Goal: Transaction & Acquisition: Purchase product/service

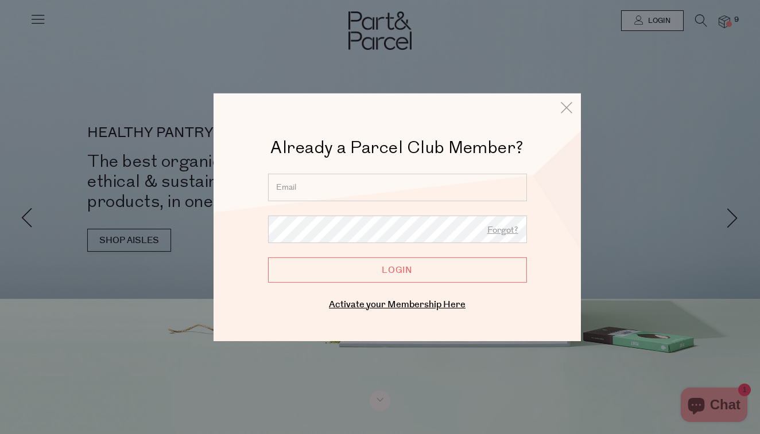
click at [285, 189] on input "email" at bounding box center [397, 187] width 259 height 28
type input "susangore53@gmail.com"
click at [404, 270] on input "Login" at bounding box center [397, 269] width 259 height 25
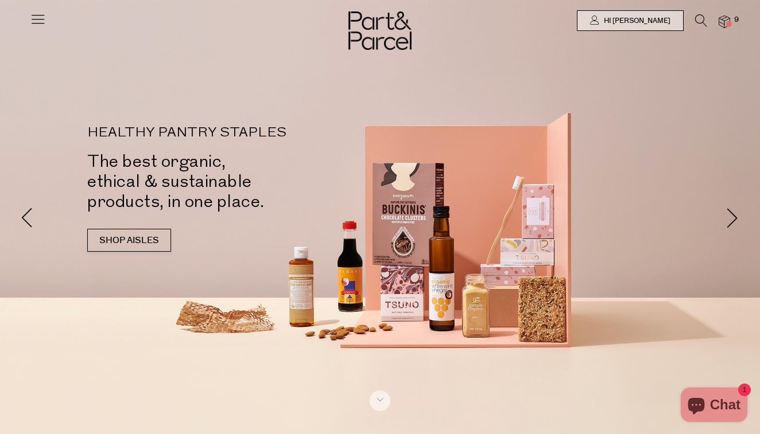
click at [726, 21] on img at bounding box center [723, 21] width 11 height 13
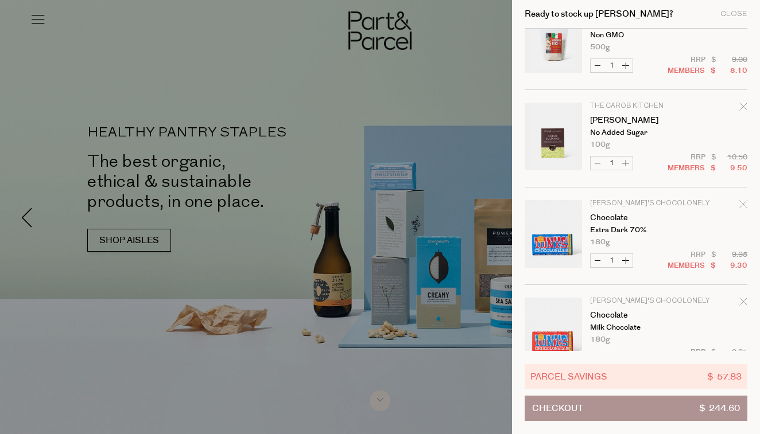
scroll to position [329, 0]
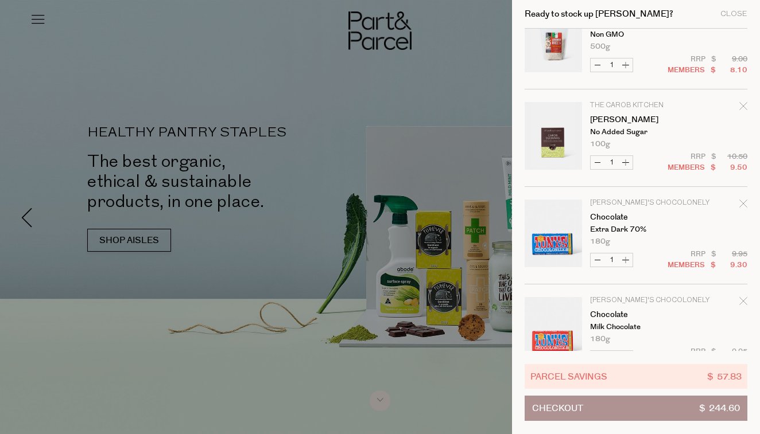
click at [597, 161] on button "Decrease Carob Sultanas" at bounding box center [597, 162] width 14 height 13
type input "0"
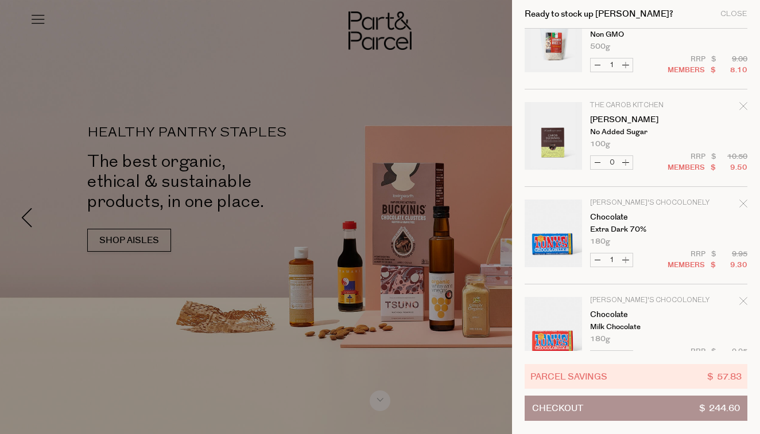
click at [741, 106] on icon "Remove Carob Sultanas" at bounding box center [742, 105] width 7 height 7
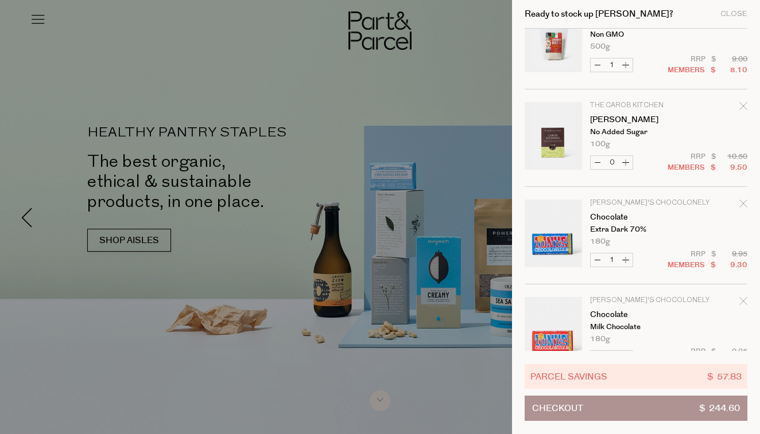
click at [740, 104] on icon "Remove Carob Sultanas" at bounding box center [743, 106] width 8 height 8
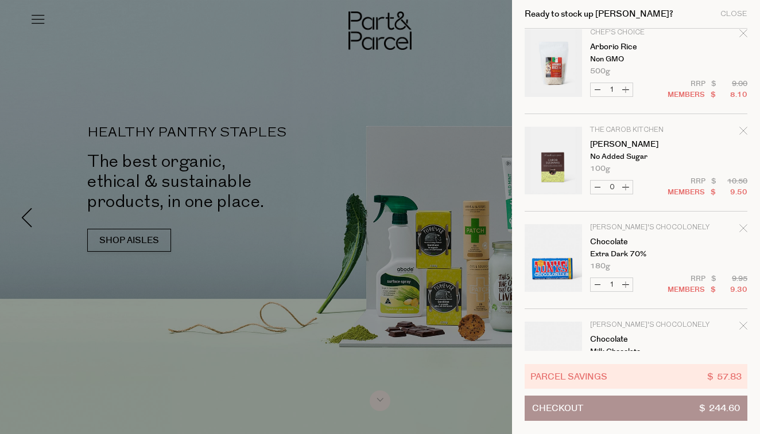
scroll to position [262, 0]
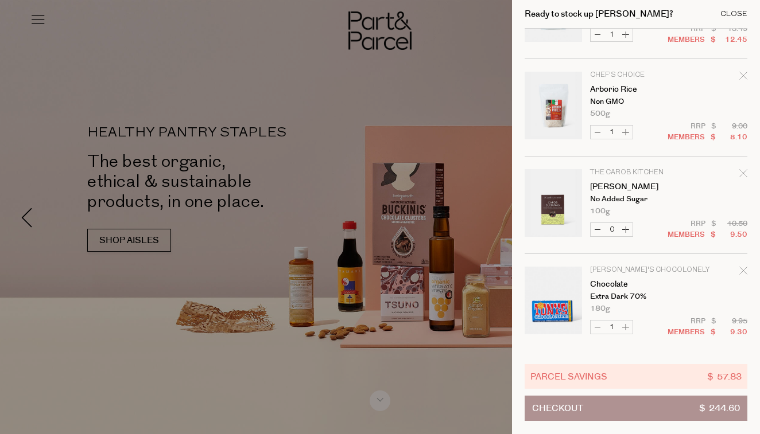
click at [727, 12] on div "Close" at bounding box center [733, 13] width 27 height 7
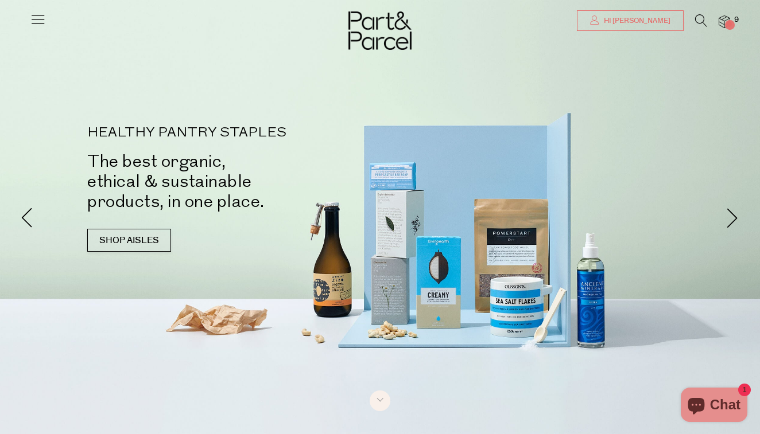
click at [655, 19] on span "Hi Susan" at bounding box center [635, 21] width 69 height 10
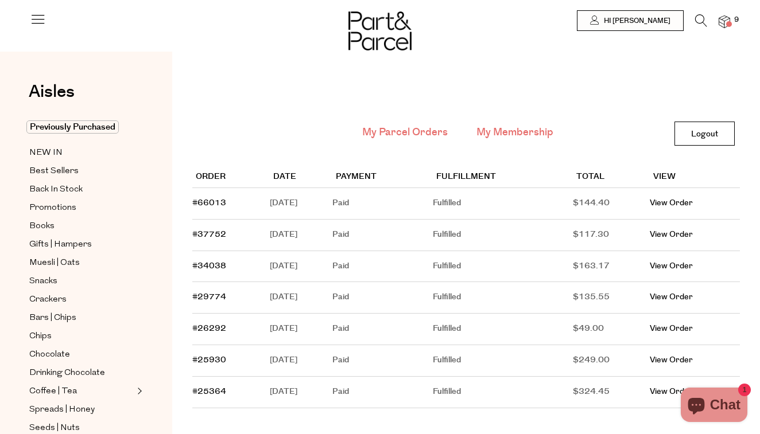
click at [508, 130] on link "My Membership" at bounding box center [514, 132] width 77 height 15
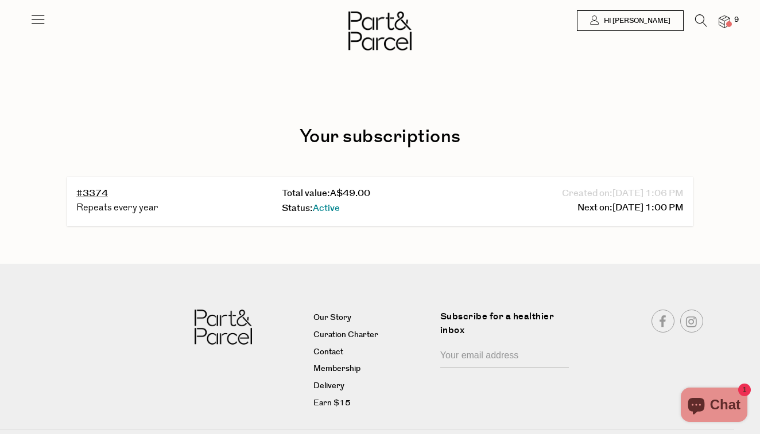
click at [40, 21] on icon at bounding box center [38, 19] width 16 height 16
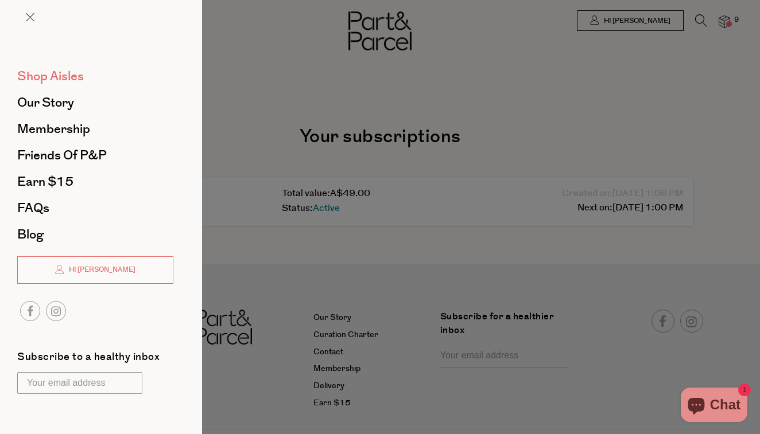
click at [45, 74] on span "Shop Aisles" at bounding box center [50, 76] width 67 height 18
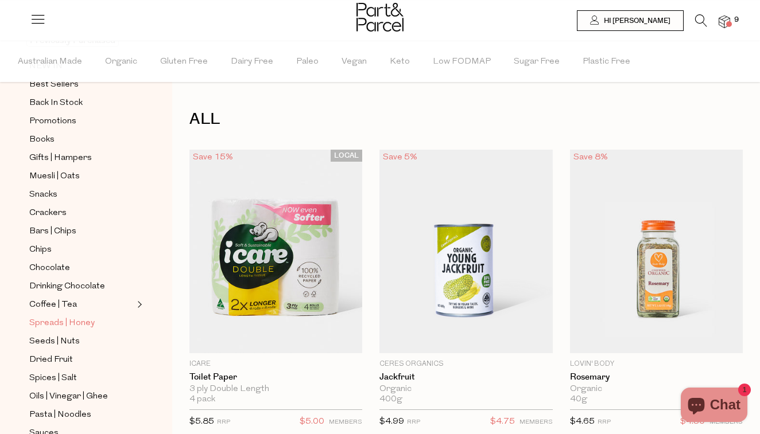
scroll to position [123, 0]
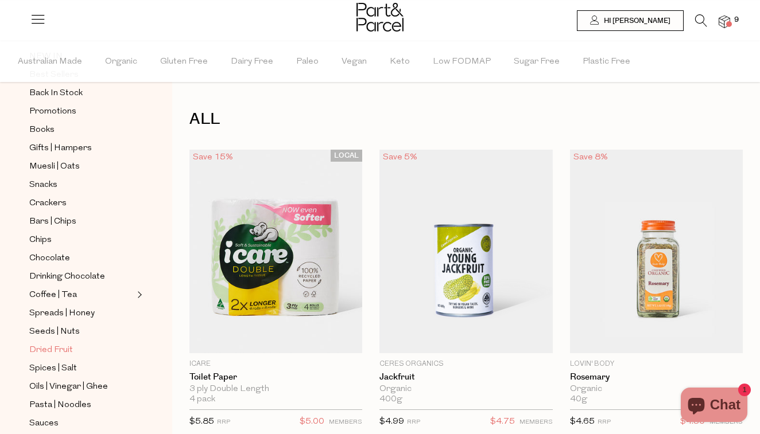
click at [57, 349] on span "Dried Fruit" at bounding box center [51, 351] width 44 height 14
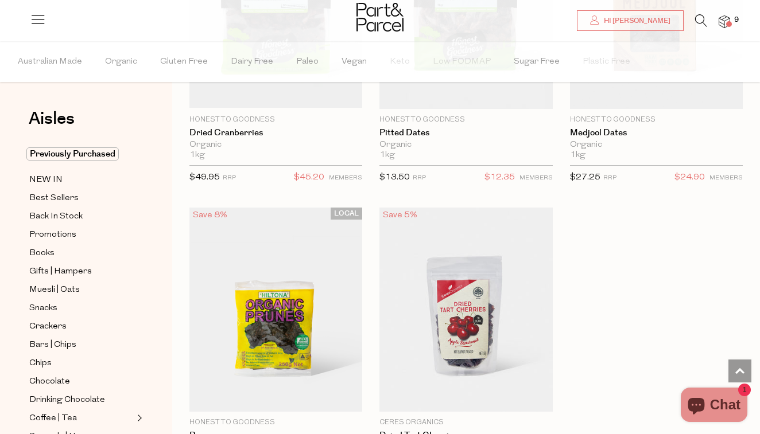
scroll to position [835, 0]
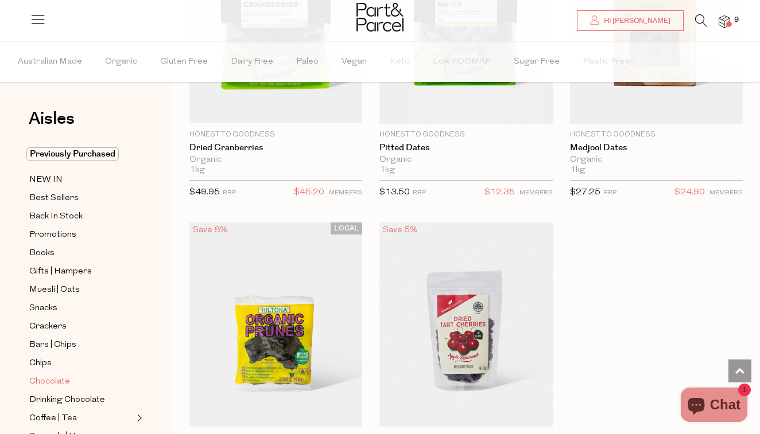
click at [55, 381] on span "Chocolate" at bounding box center [49, 382] width 41 height 14
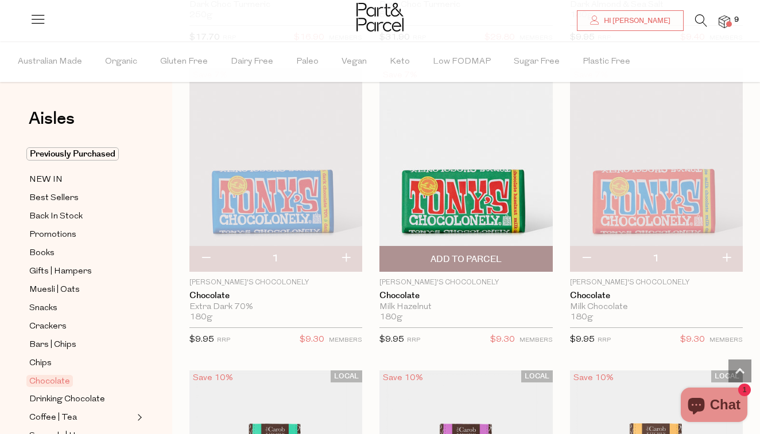
scroll to position [4030, 1]
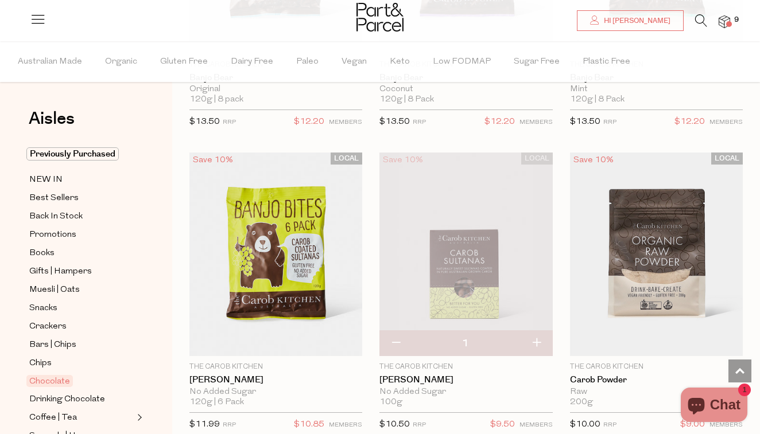
scroll to position [5503, 0]
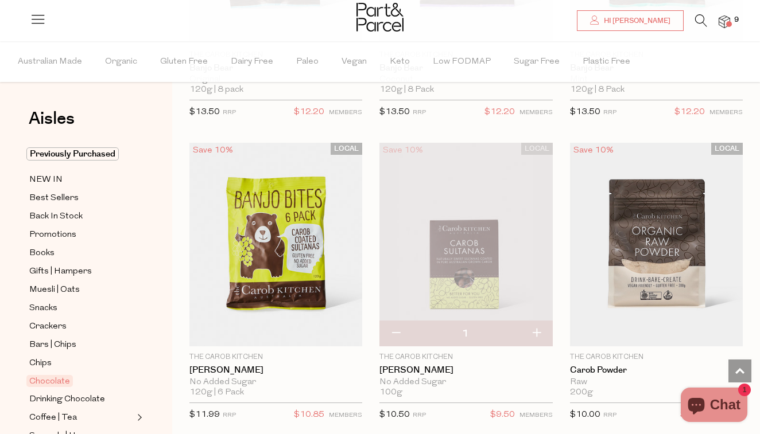
click at [396, 321] on button "button" at bounding box center [395, 333] width 33 height 25
type input "0"
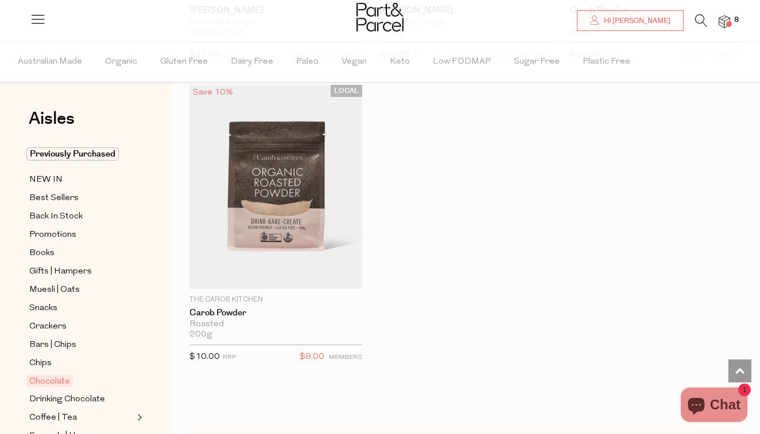
scroll to position [5864, 0]
click at [68, 289] on span "Muesli | Oats" at bounding box center [54, 290] width 50 height 14
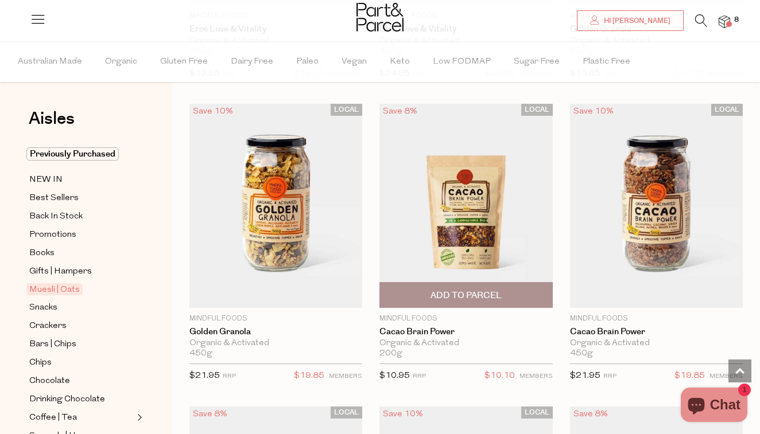
scroll to position [952, 0]
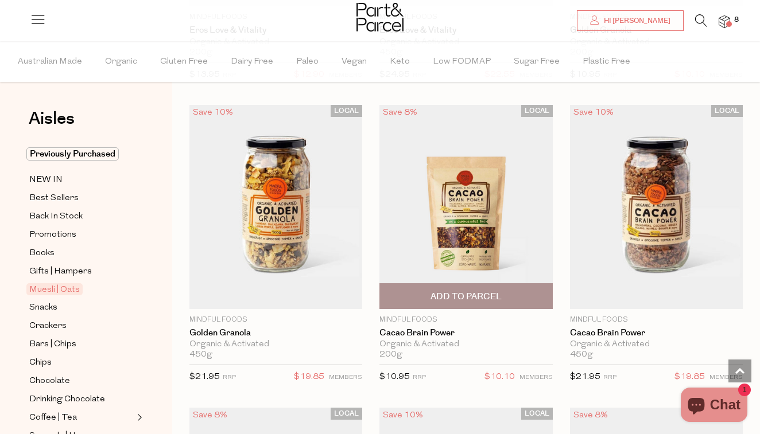
click at [461, 189] on img at bounding box center [465, 207] width 173 height 204
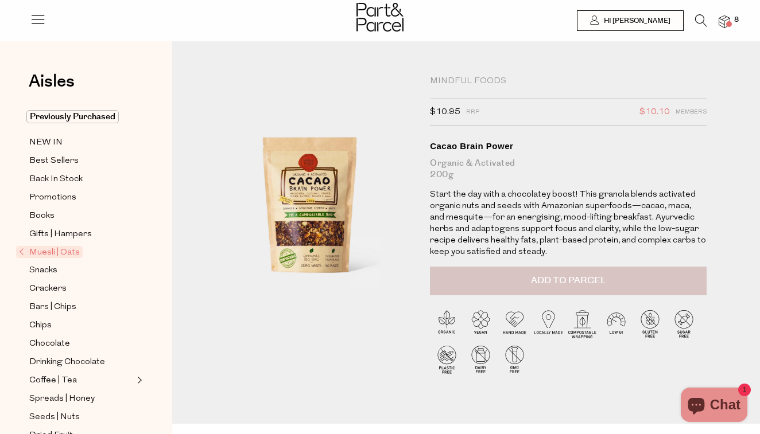
click at [577, 281] on span "Add to Parcel" at bounding box center [568, 280] width 75 height 13
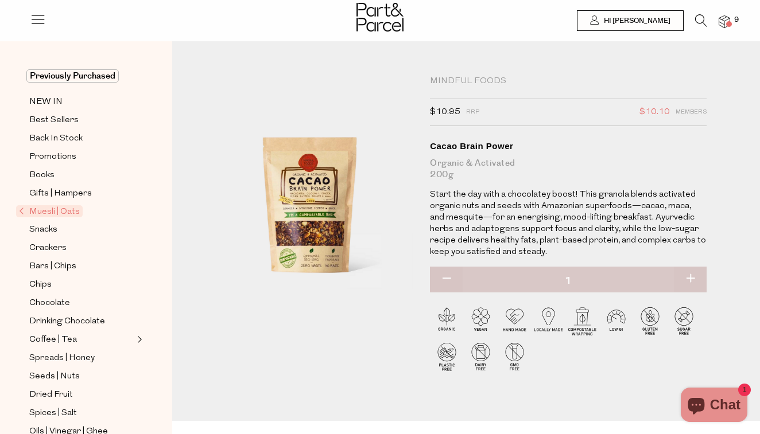
scroll to position [46, 0]
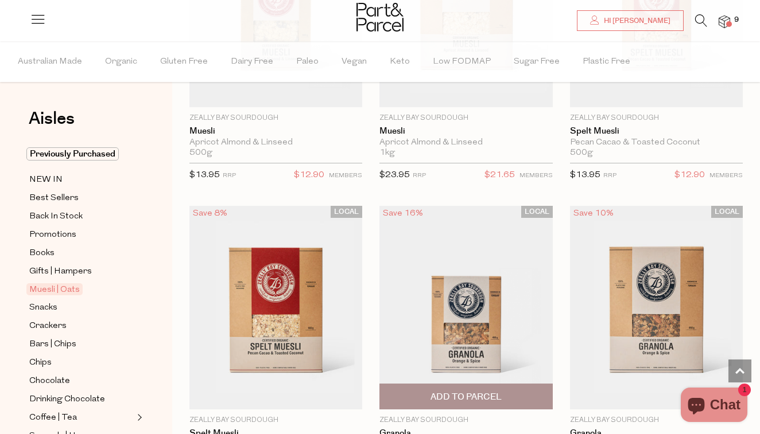
scroll to position [2693, 0]
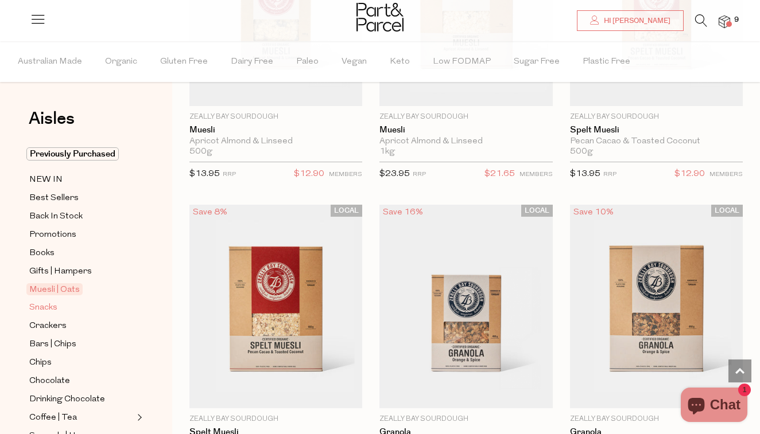
click at [48, 308] on span "Snacks" at bounding box center [43, 308] width 28 height 14
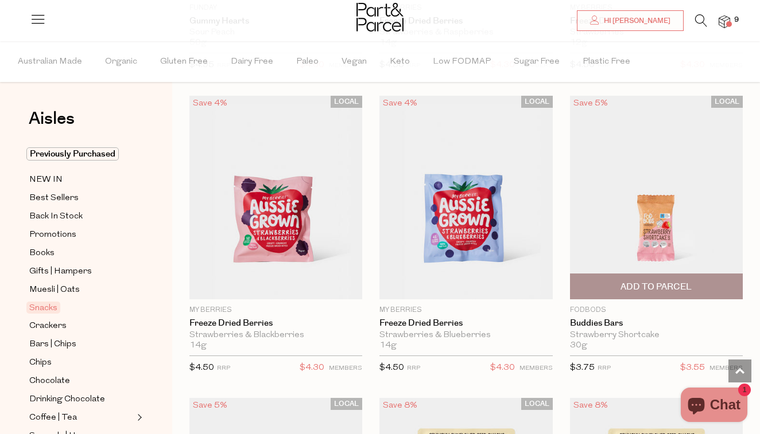
scroll to position [2228, 1]
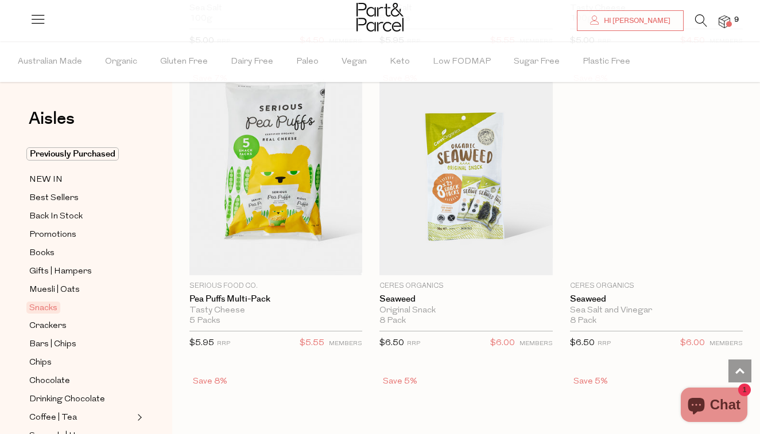
scroll to position [5020, 0]
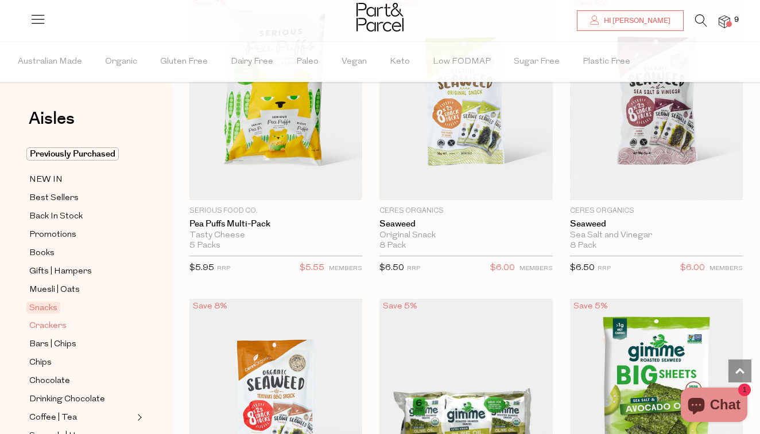
click at [59, 325] on span "Crackers" at bounding box center [47, 327] width 37 height 14
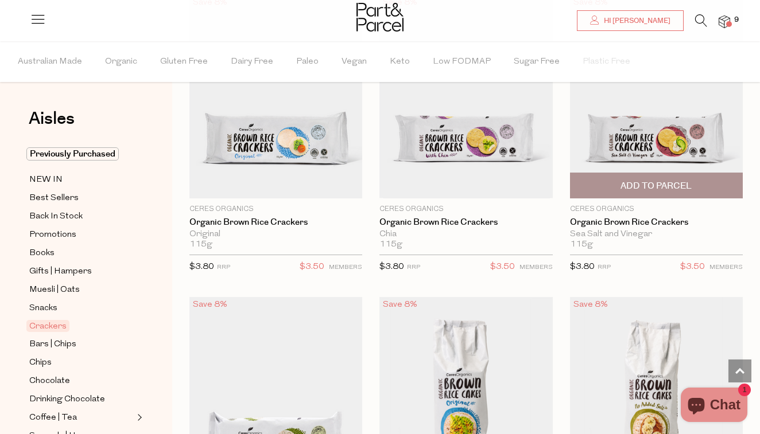
scroll to position [762, 0]
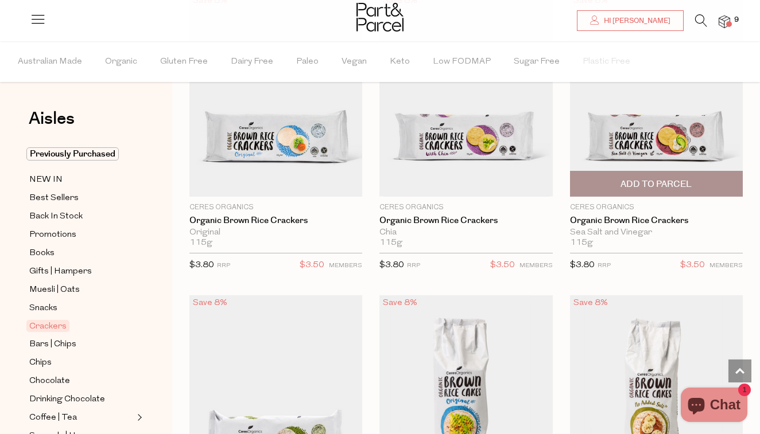
click at [639, 183] on span "Add To Parcel" at bounding box center [655, 184] width 71 height 12
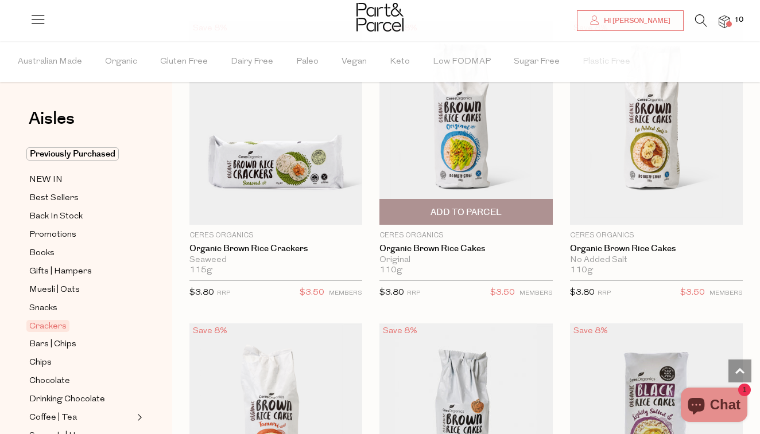
scroll to position [1040, 0]
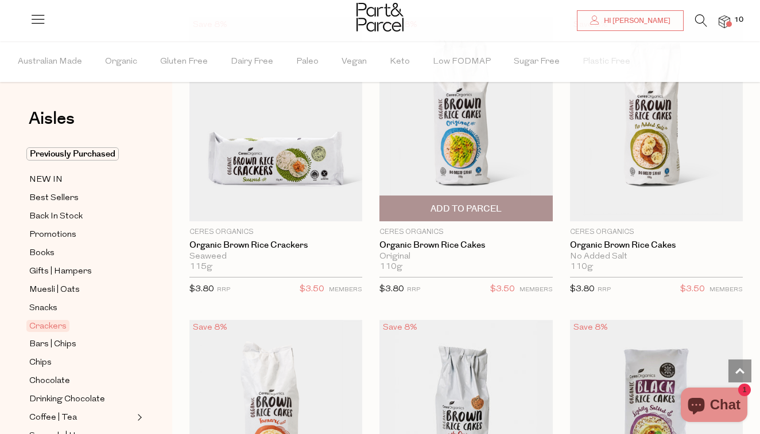
click at [470, 208] on span "Add To Parcel" at bounding box center [465, 209] width 71 height 12
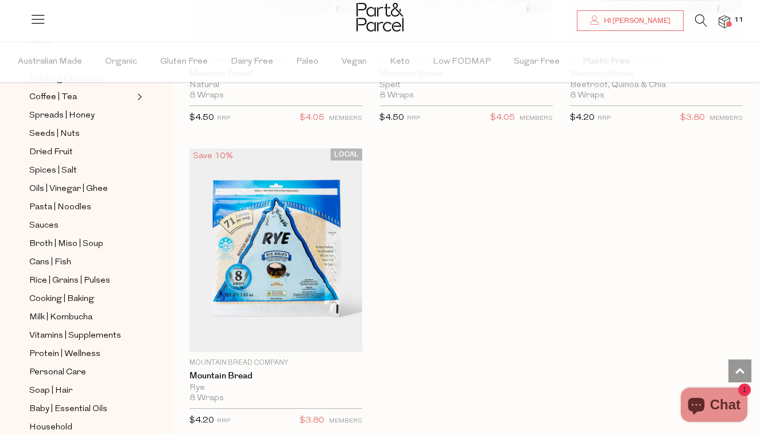
scroll to position [321, 0]
click at [72, 317] on span "Milk | Kombucha" at bounding box center [60, 317] width 63 height 14
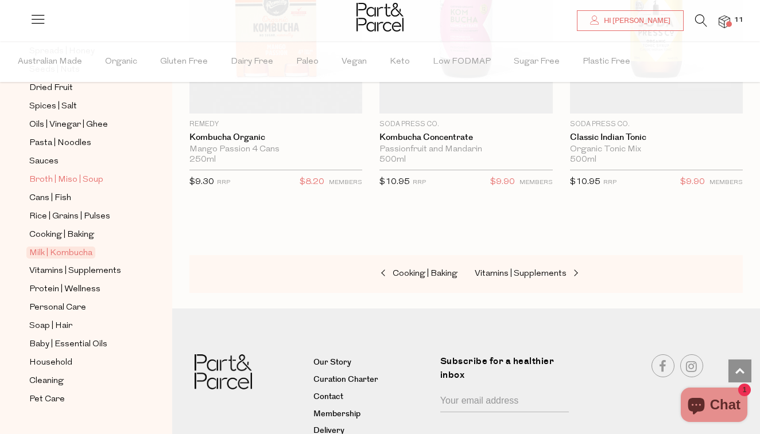
scroll to position [388, 0]
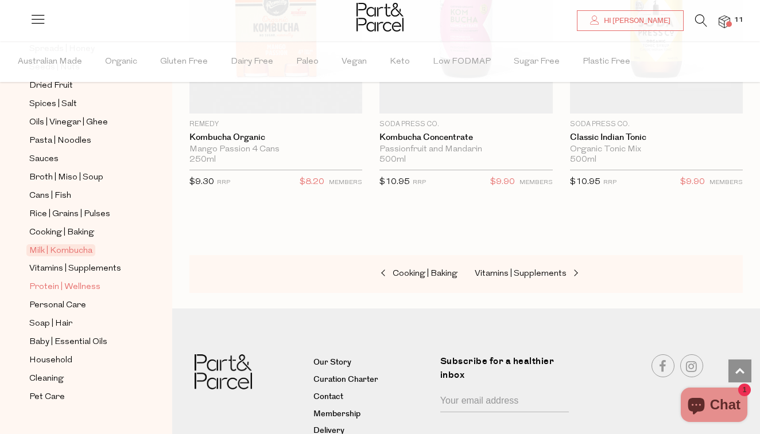
click at [79, 285] on span "Protein | Wellness" at bounding box center [64, 288] width 71 height 14
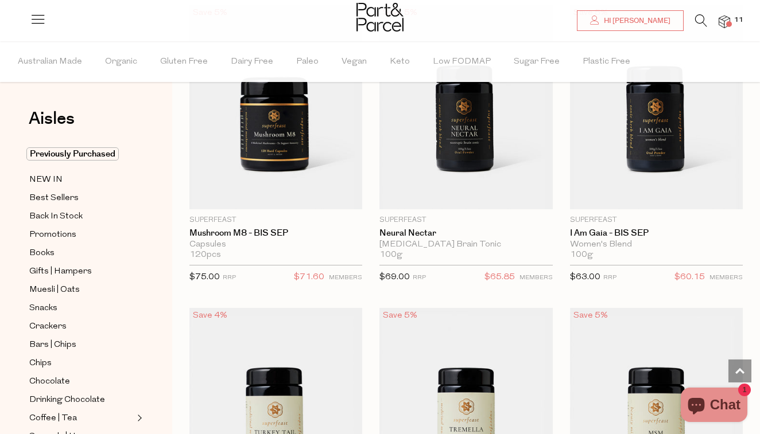
scroll to position [2918, 1]
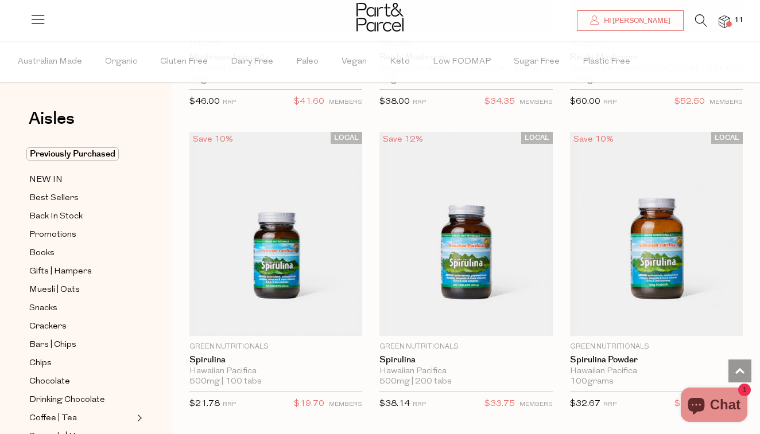
scroll to position [4923, 0]
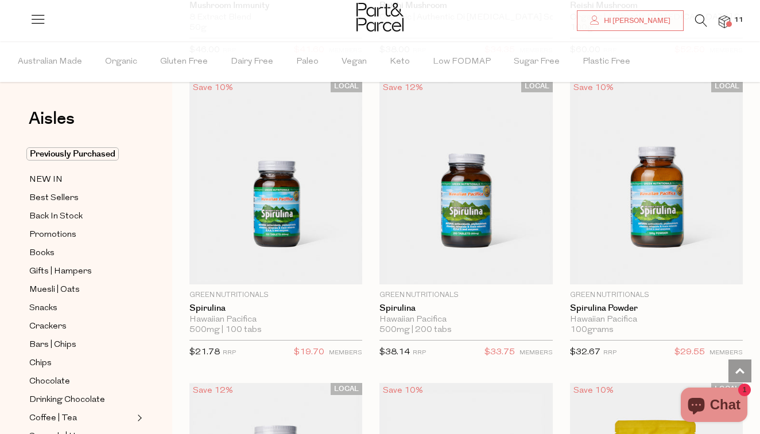
click at [721, 20] on img at bounding box center [723, 21] width 11 height 13
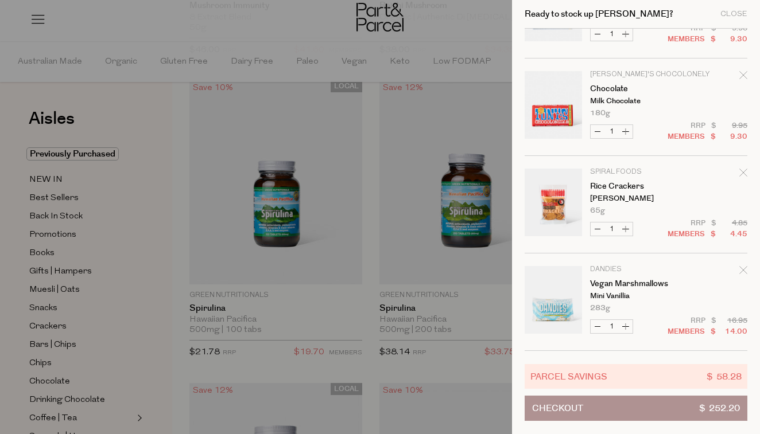
scroll to position [750, 0]
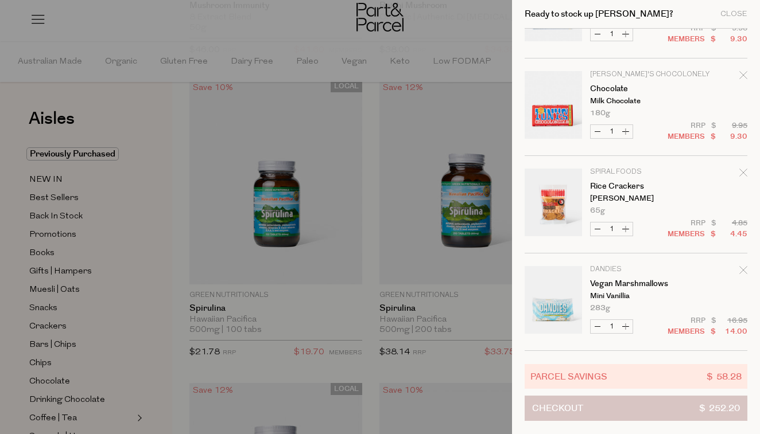
click at [604, 406] on button "Checkout $ 252.20" at bounding box center [635, 408] width 223 height 25
